Goal: Find contact information: Find contact information

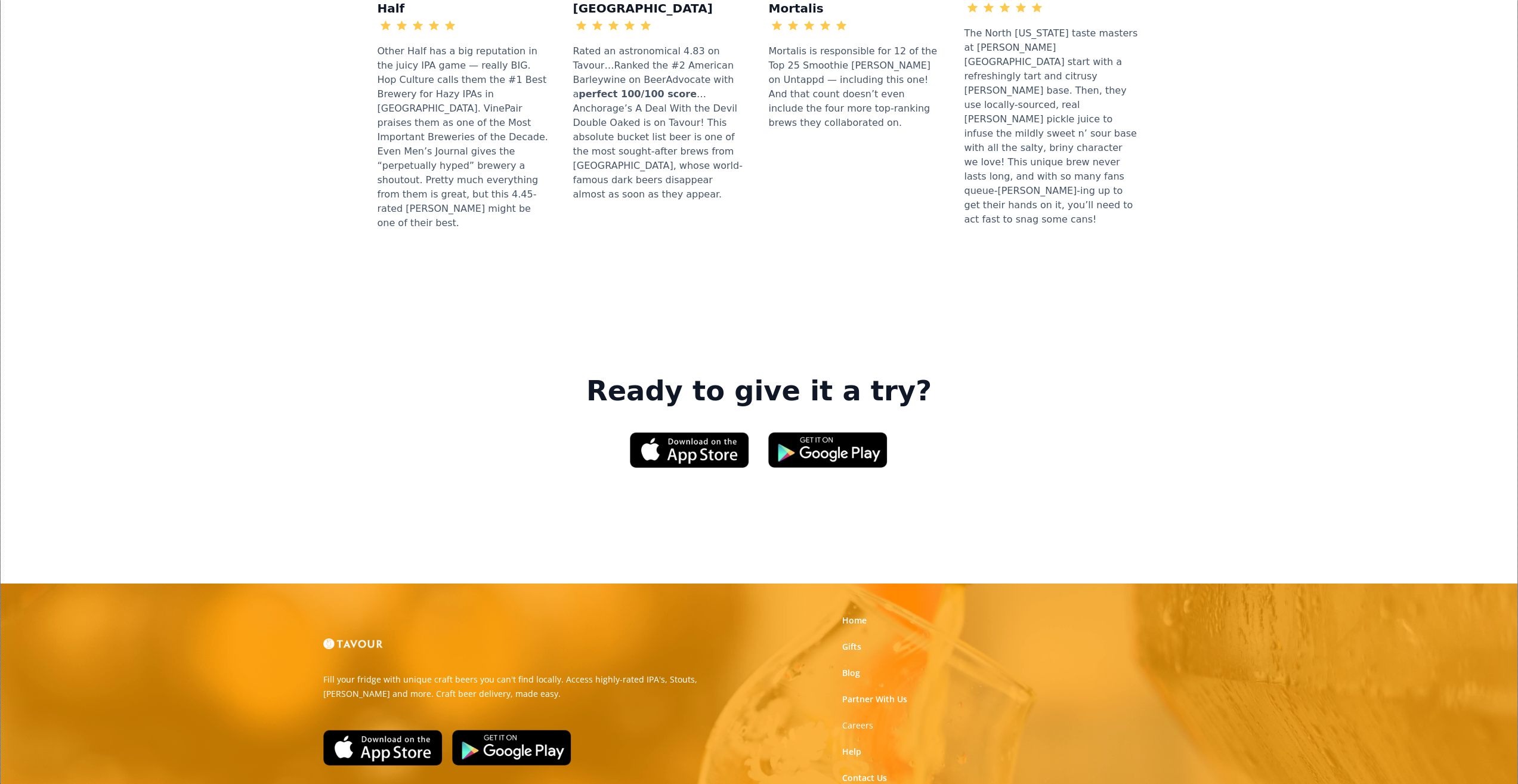
scroll to position [1591, 0]
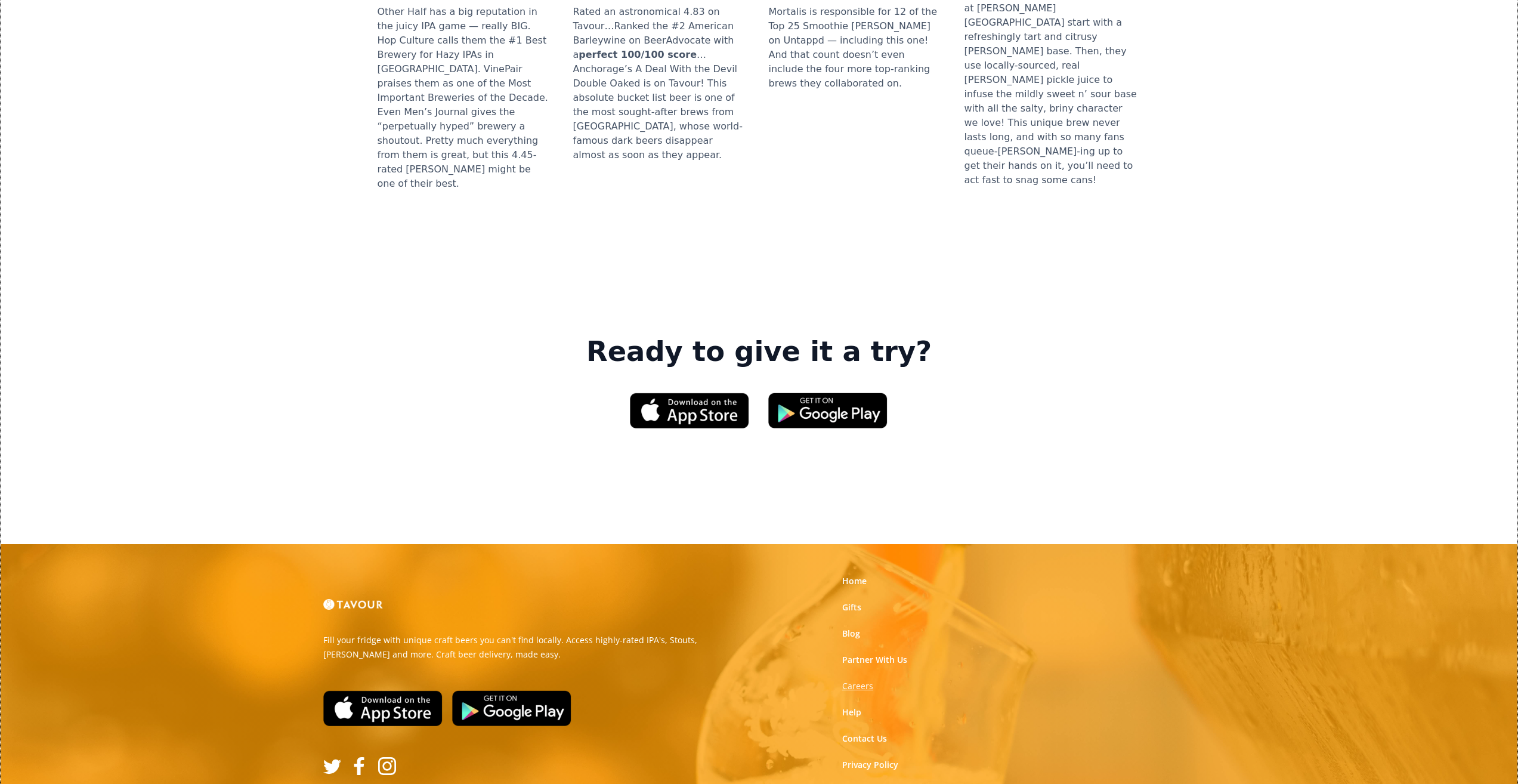
click at [852, 680] on strong "Careers" at bounding box center [858, 686] width 31 height 11
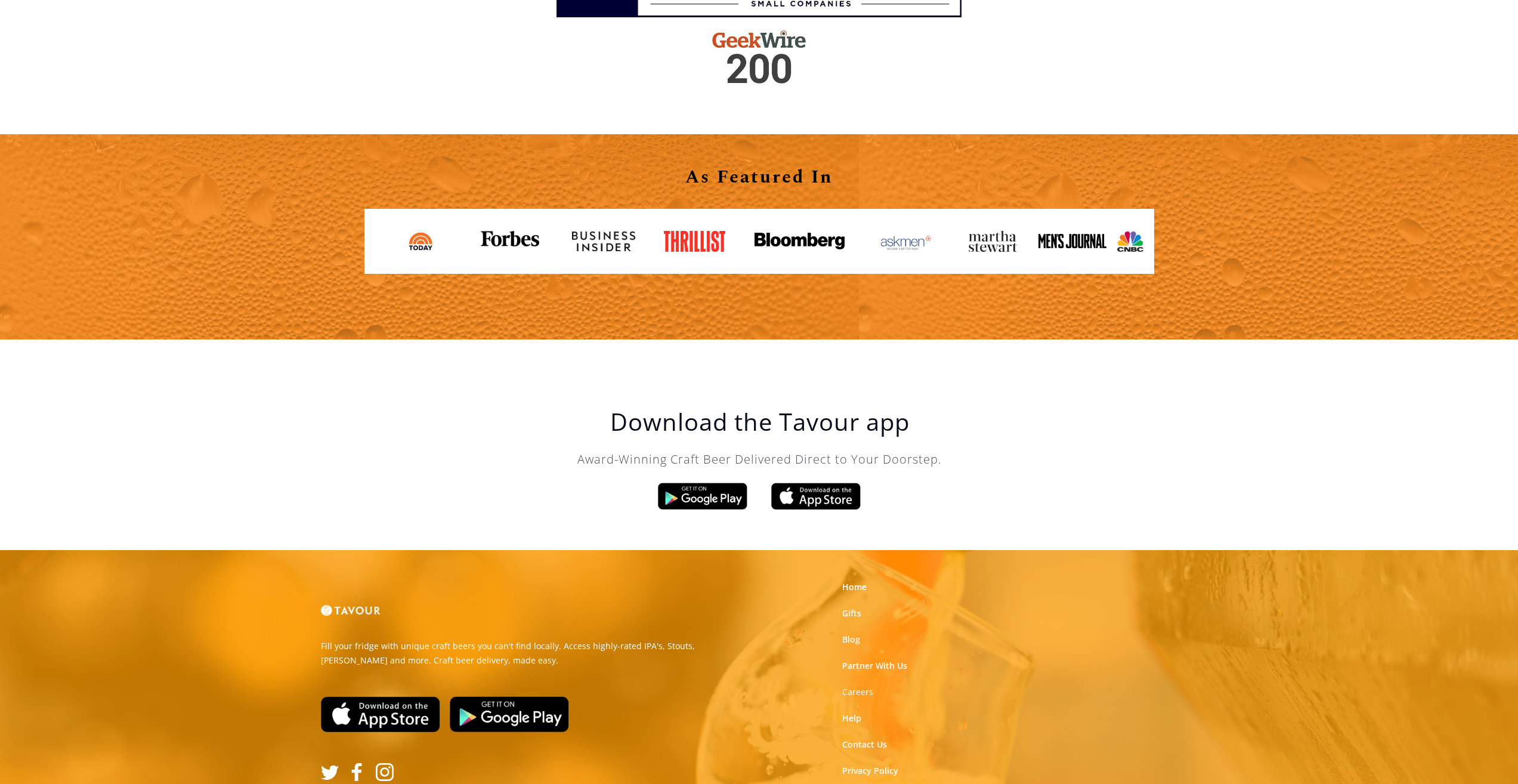
scroll to position [1959, 0]
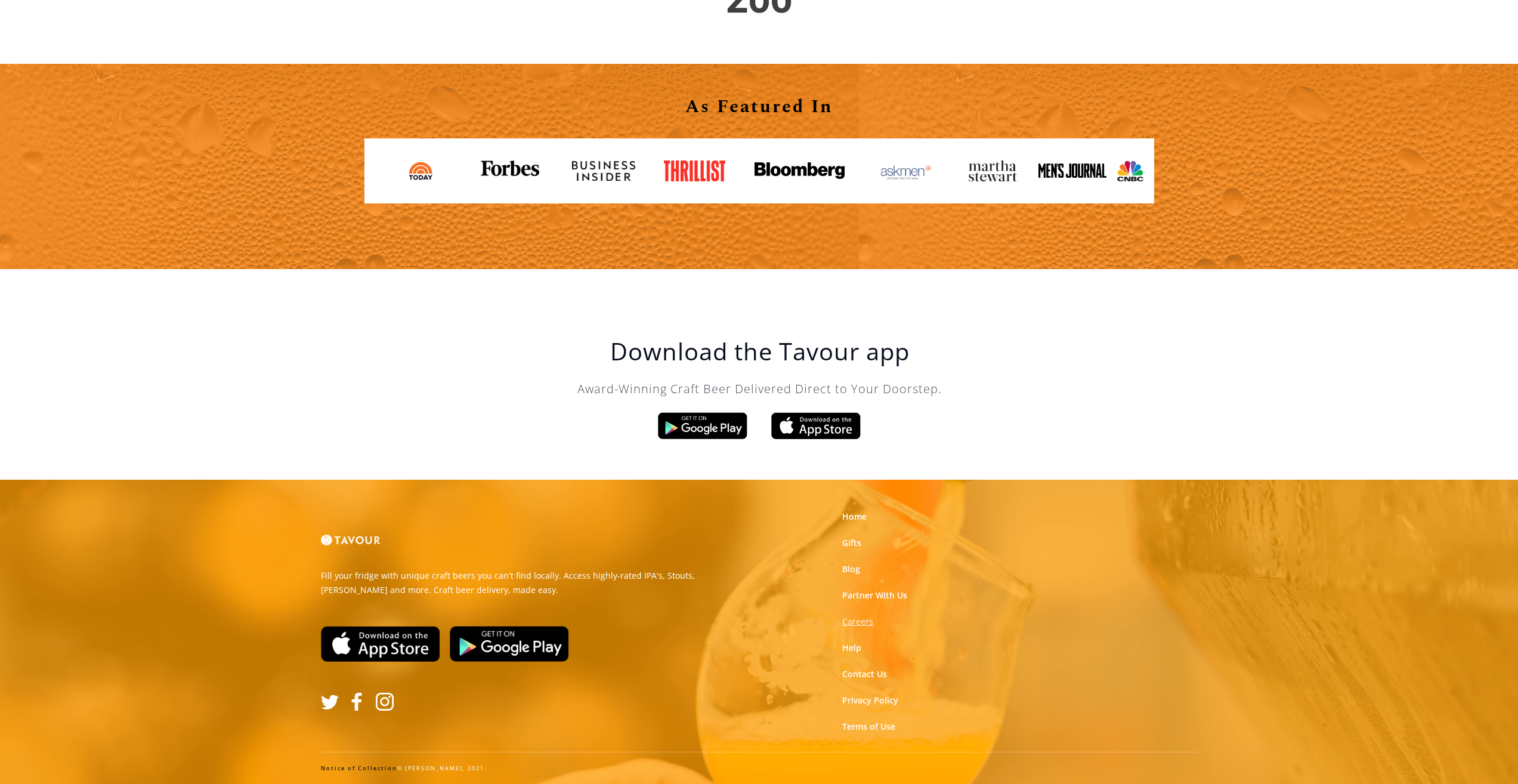
click at [864, 622] on strong "Careers" at bounding box center [858, 622] width 31 height 11
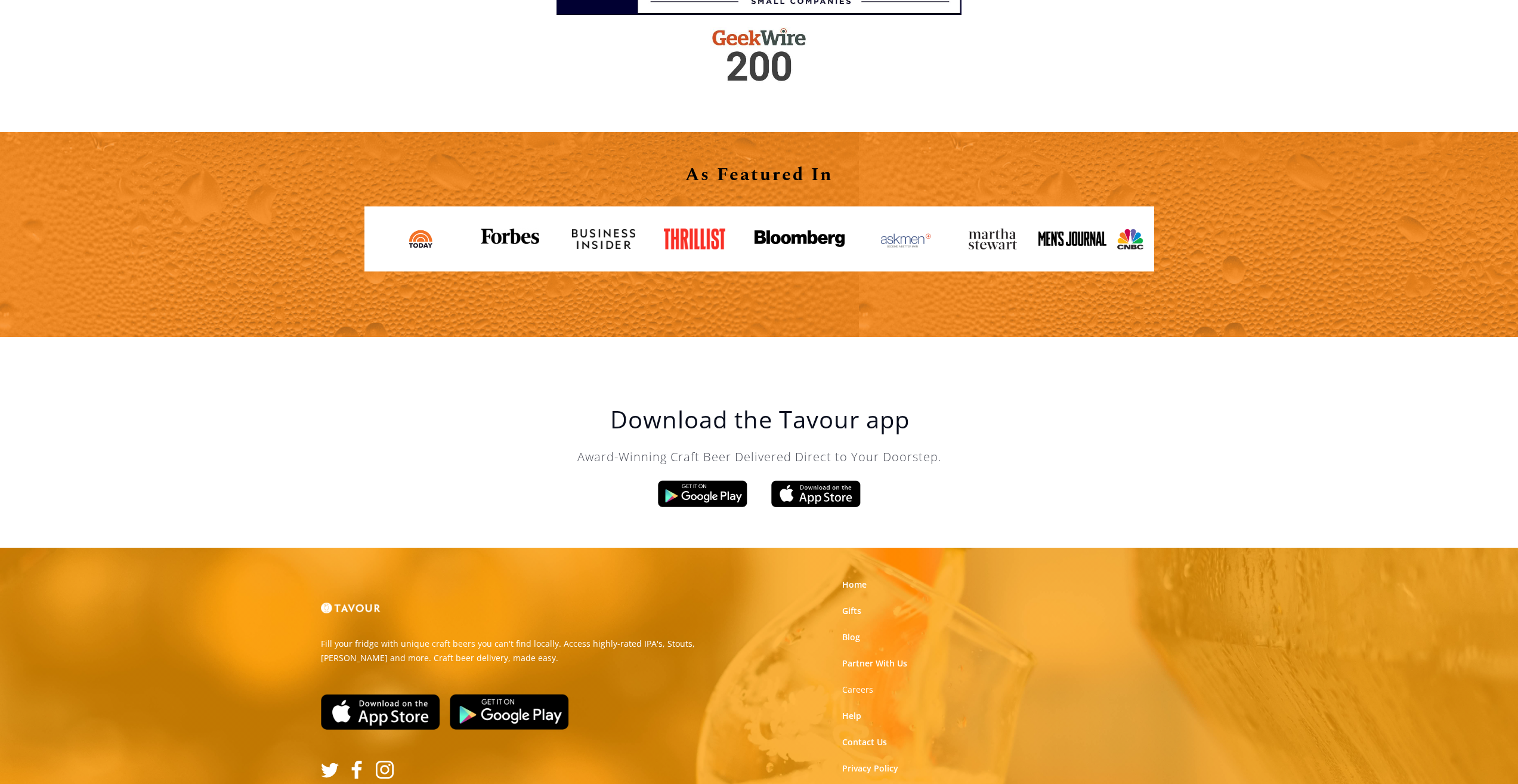
scroll to position [1959, 0]
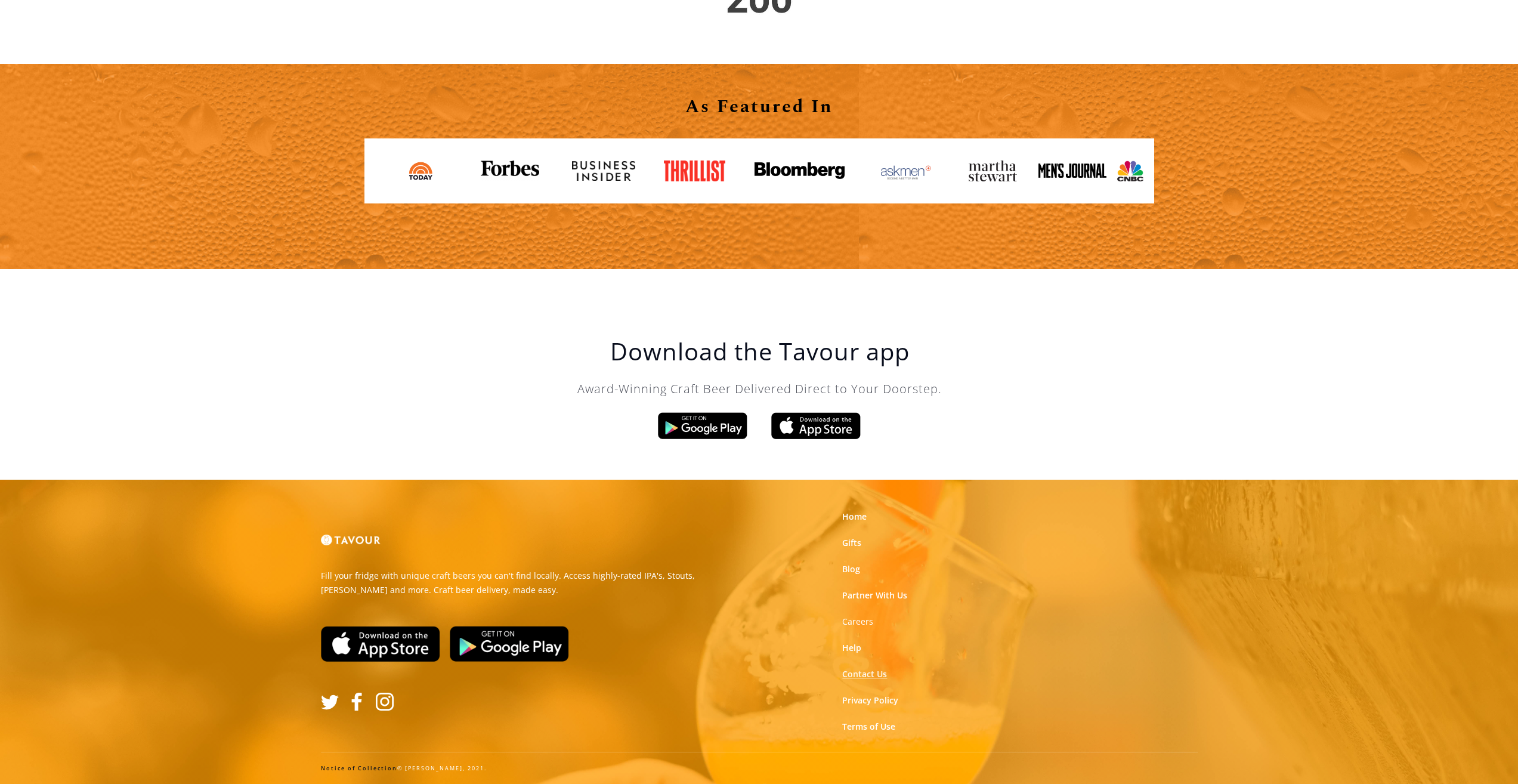
click at [875, 673] on link "Contact Us" at bounding box center [864, 673] width 44 height 12
